Goal: Navigation & Orientation: Go to known website

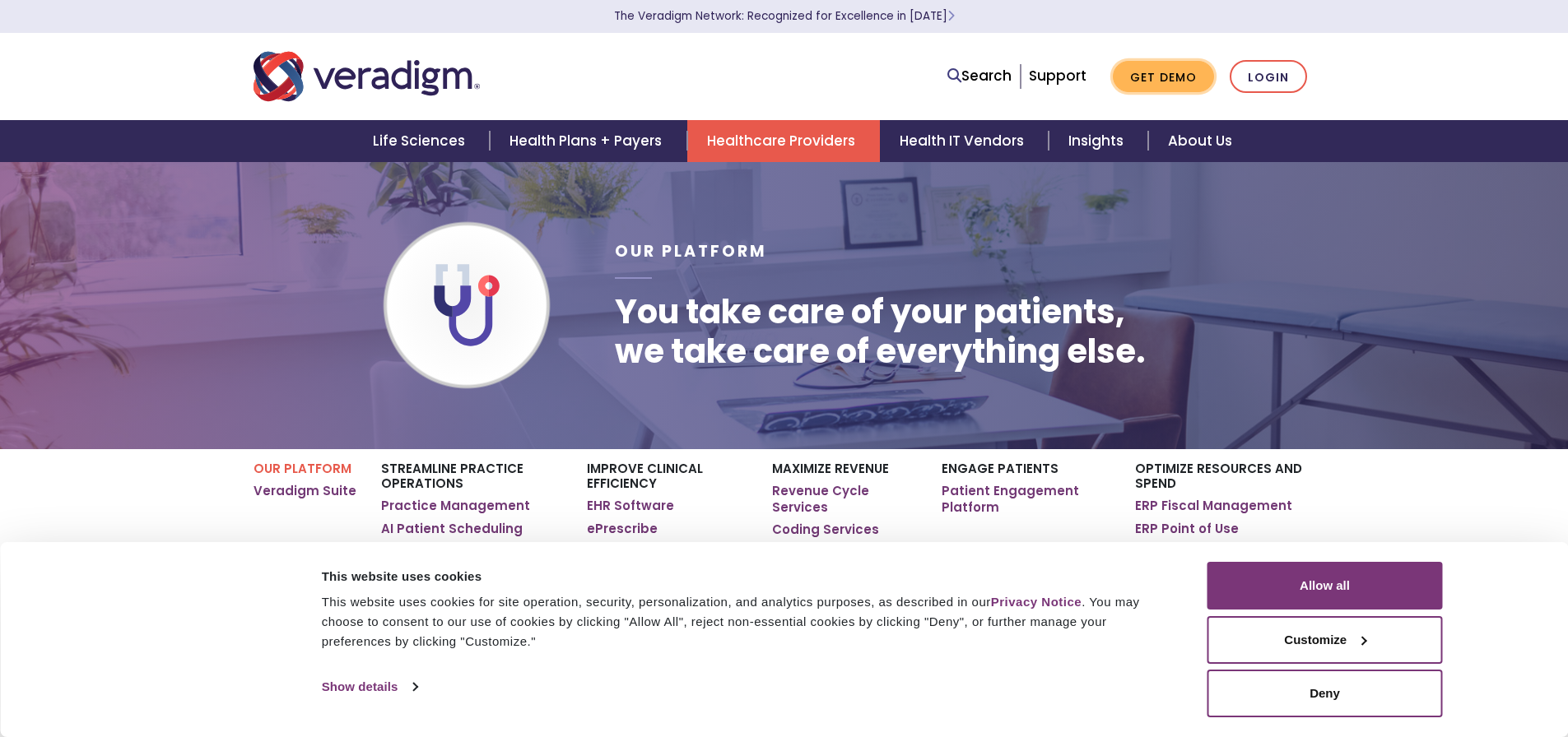
click at [1214, 80] on link "Get Demo" at bounding box center [1163, 77] width 101 height 32
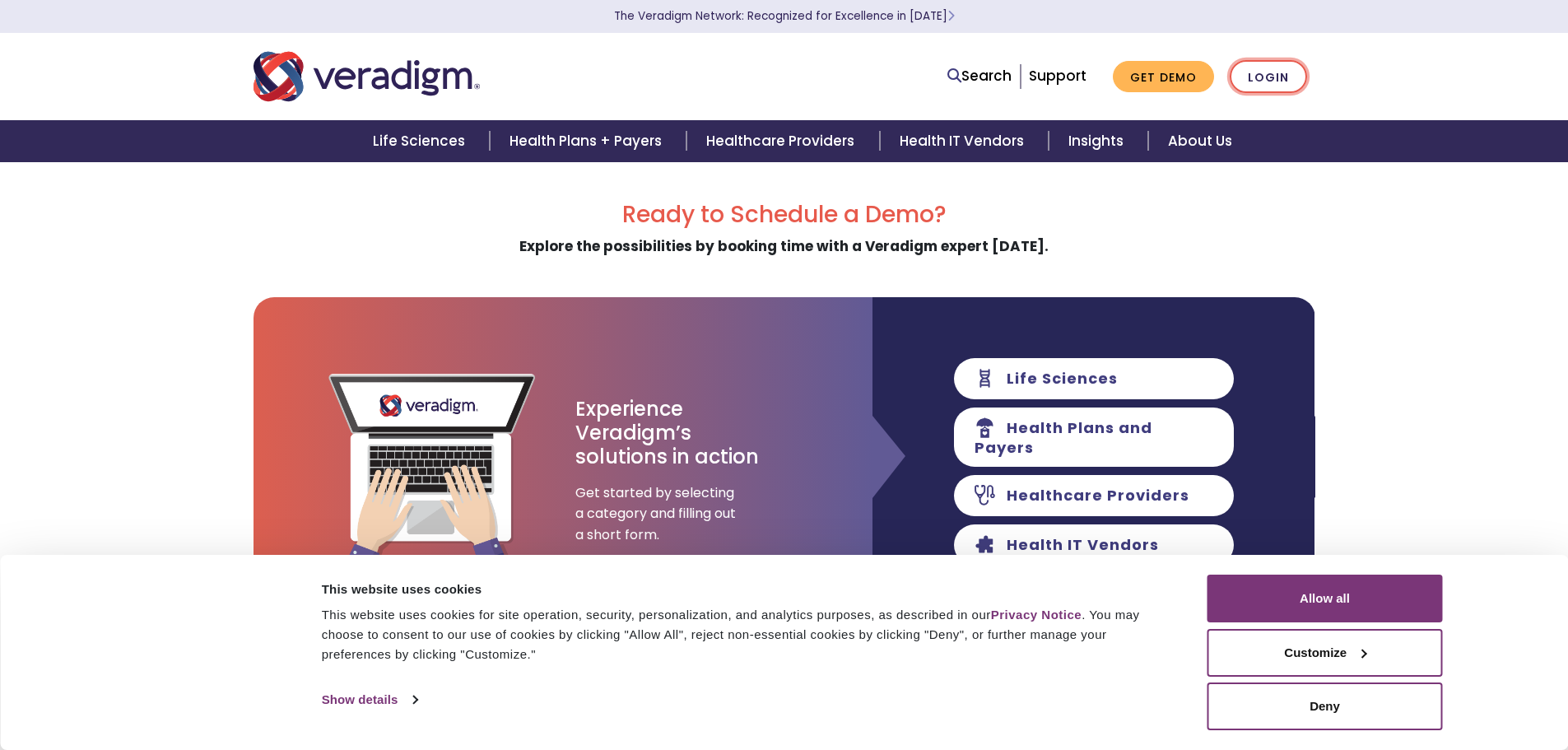
click at [1269, 75] on link "Login" at bounding box center [1268, 77] width 77 height 34
